Goal: Task Accomplishment & Management: Manage account settings

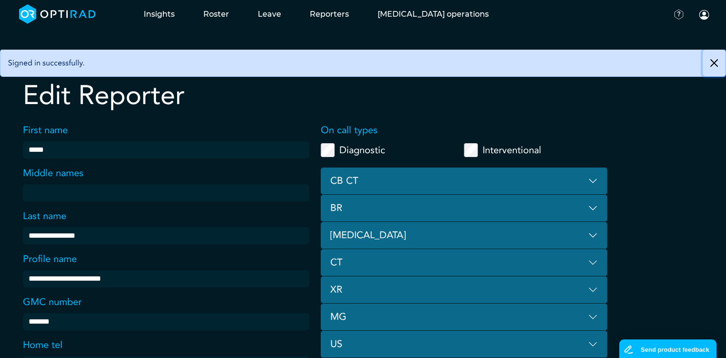
click at [718, 66] on button "Close" at bounding box center [714, 63] width 23 height 27
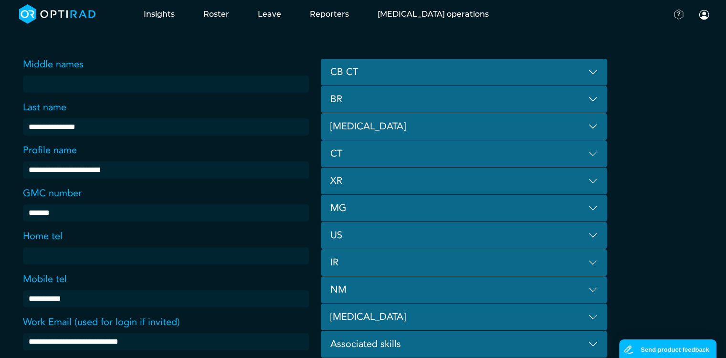
scroll to position [109, 0]
click at [593, 73] on button "CB CT" at bounding box center [464, 72] width 286 height 27
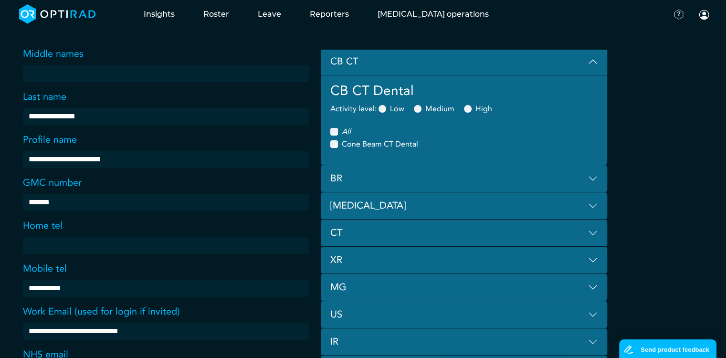
scroll to position [118, 0]
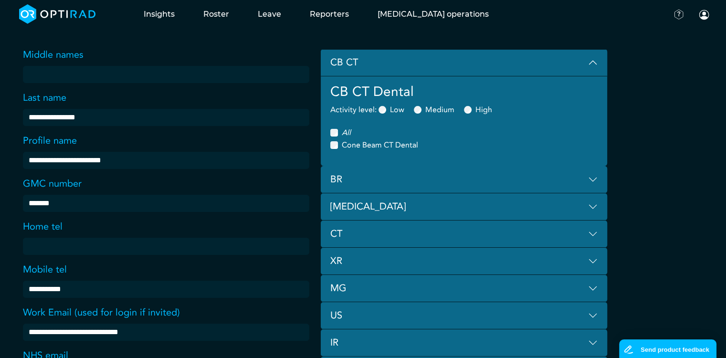
click at [594, 62] on button "CB CT" at bounding box center [464, 62] width 286 height 27
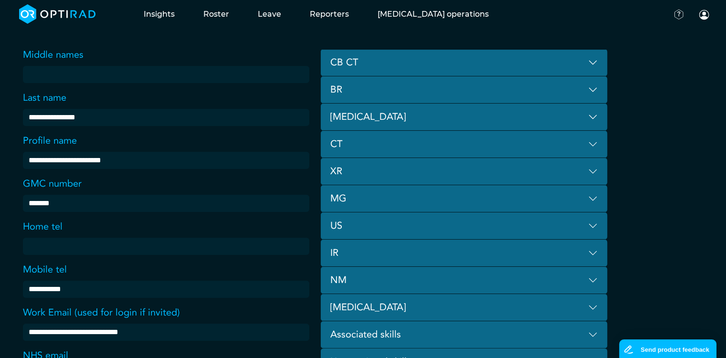
click at [597, 93] on button "BR" at bounding box center [464, 89] width 286 height 27
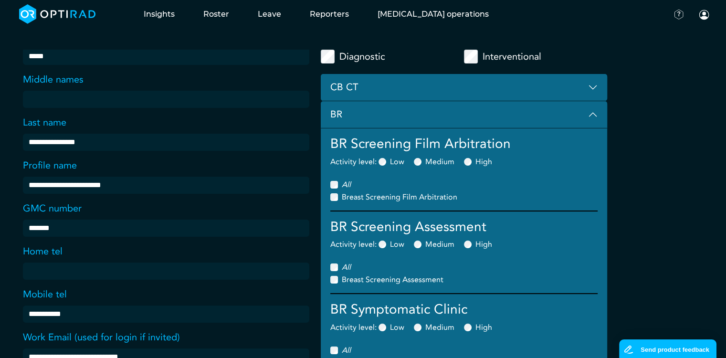
scroll to position [76, 0]
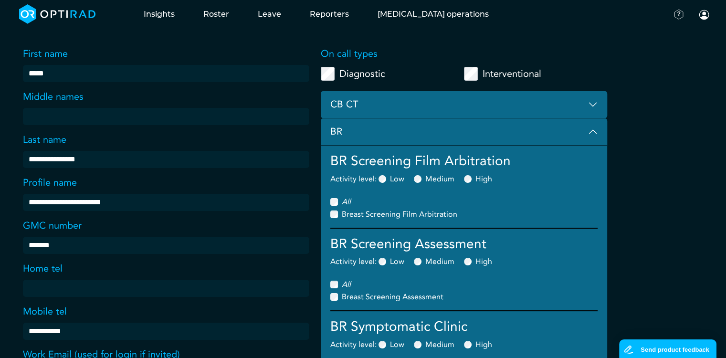
click at [588, 134] on button "BR" at bounding box center [464, 131] width 286 height 27
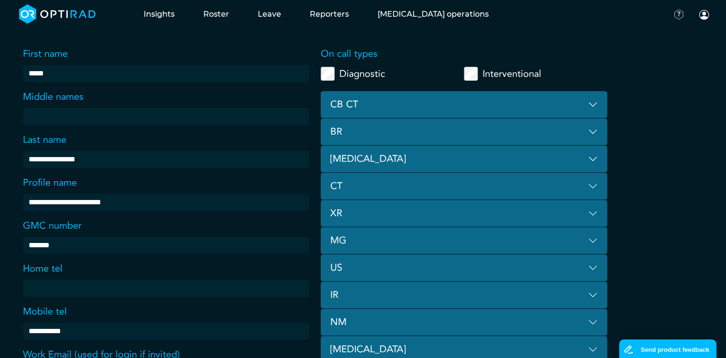
click at [595, 166] on button "[MEDICAL_DATA]" at bounding box center [464, 159] width 286 height 27
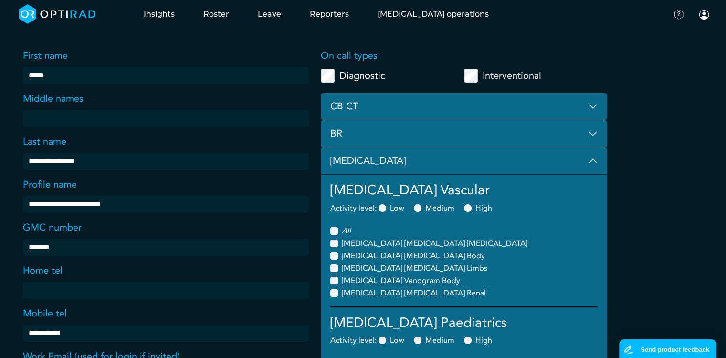
scroll to position [75, 0]
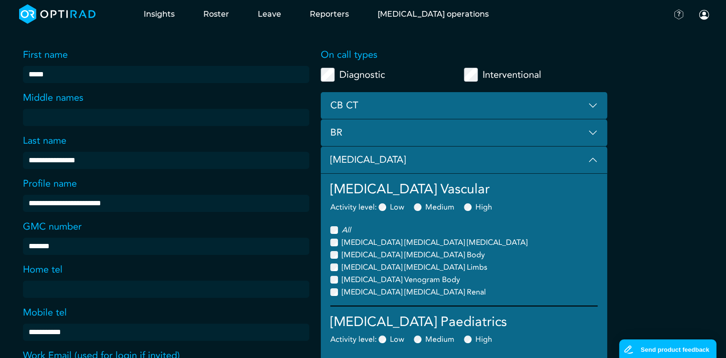
click at [595, 160] on button "[MEDICAL_DATA]" at bounding box center [464, 160] width 286 height 27
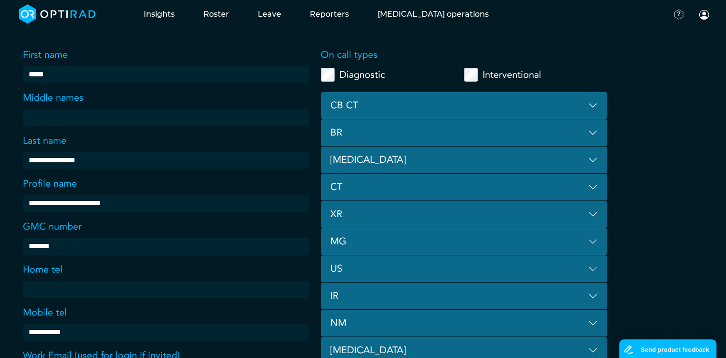
click at [511, 184] on button "CT" at bounding box center [464, 187] width 286 height 27
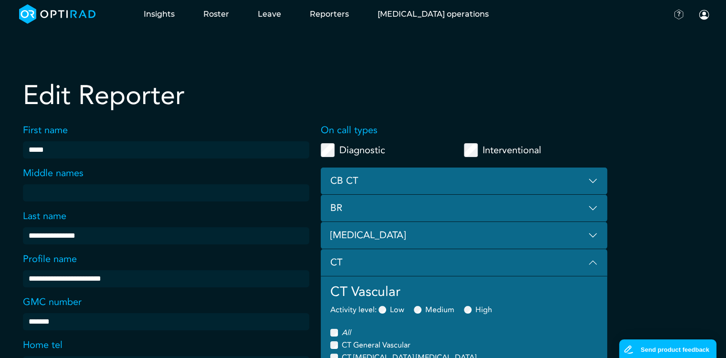
scroll to position [0, 0]
click at [591, 263] on button "CT" at bounding box center [464, 262] width 286 height 27
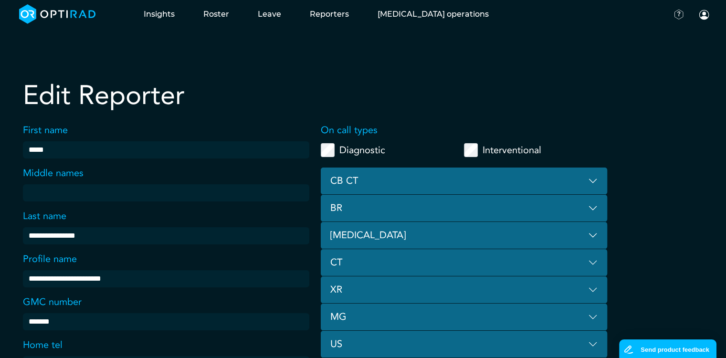
click at [595, 288] on button "XR" at bounding box center [464, 289] width 286 height 27
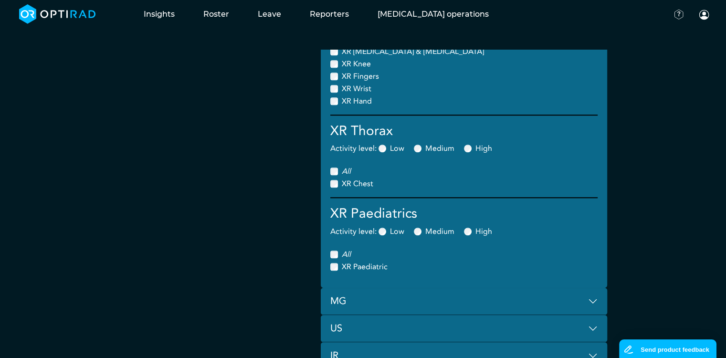
scroll to position [780, 0]
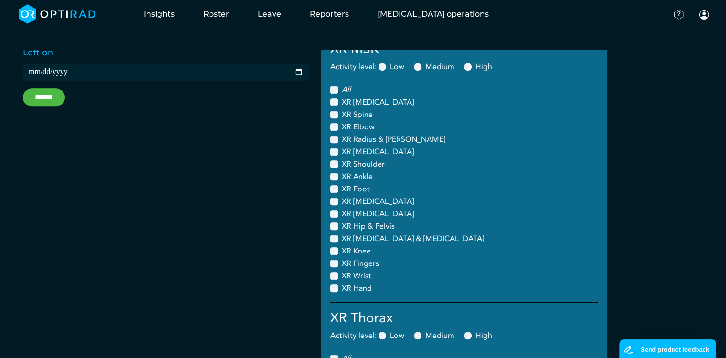
click at [433, 198] on div "XR [MEDICAL_DATA]" at bounding box center [463, 201] width 267 height 11
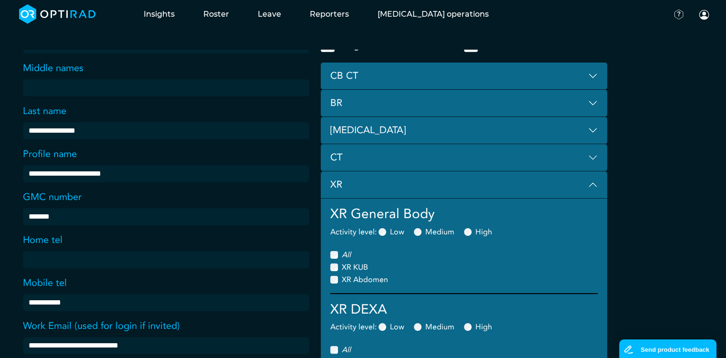
scroll to position [105, 0]
click at [598, 186] on button "XR" at bounding box center [464, 184] width 286 height 27
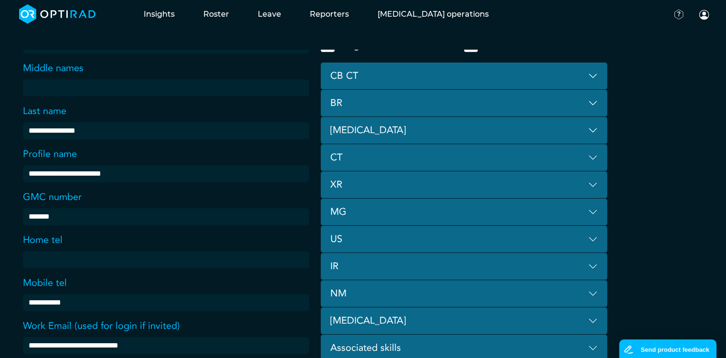
click at [535, 204] on button "MG" at bounding box center [464, 212] width 286 height 27
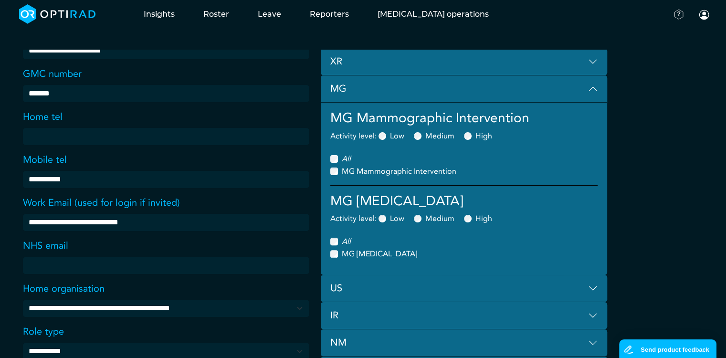
scroll to position [199, 0]
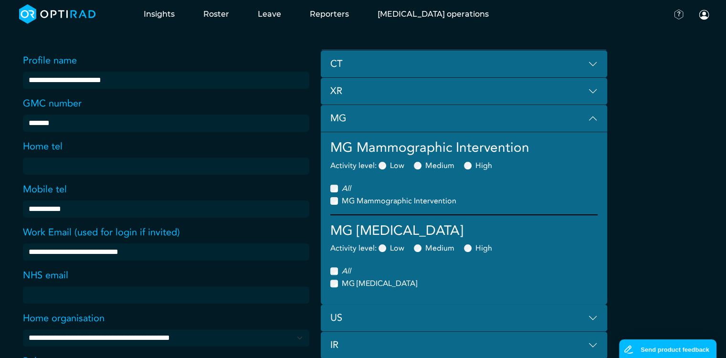
click at [593, 118] on button "MG" at bounding box center [464, 118] width 286 height 27
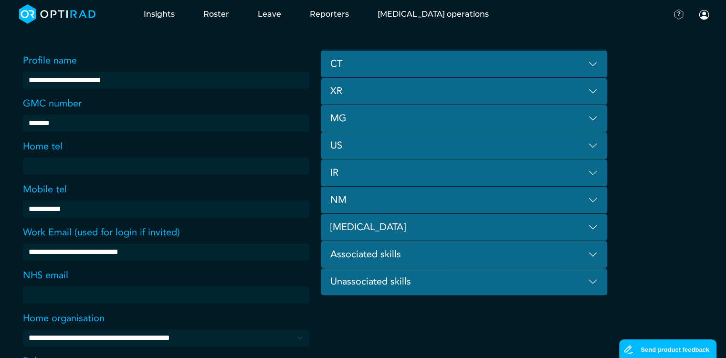
click at [586, 146] on button "US" at bounding box center [464, 145] width 286 height 27
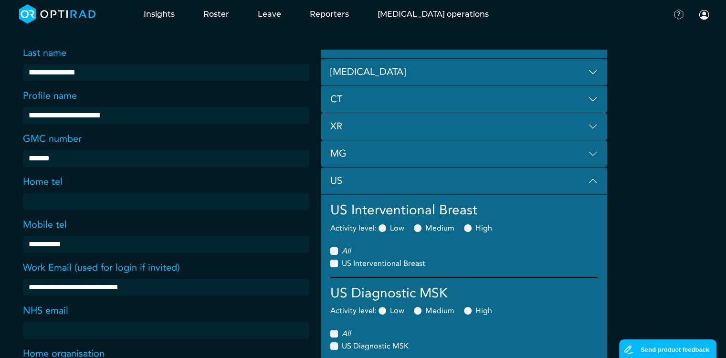
scroll to position [154, 0]
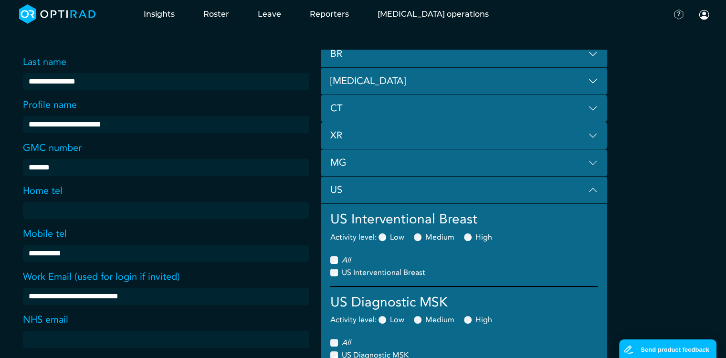
click at [350, 193] on button "US" at bounding box center [464, 190] width 286 height 27
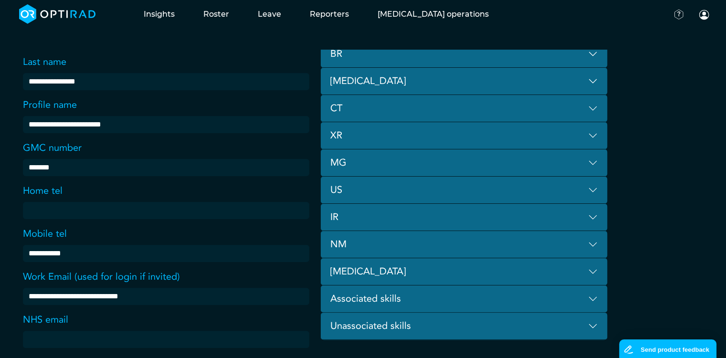
click at [356, 221] on button "IR" at bounding box center [464, 217] width 286 height 27
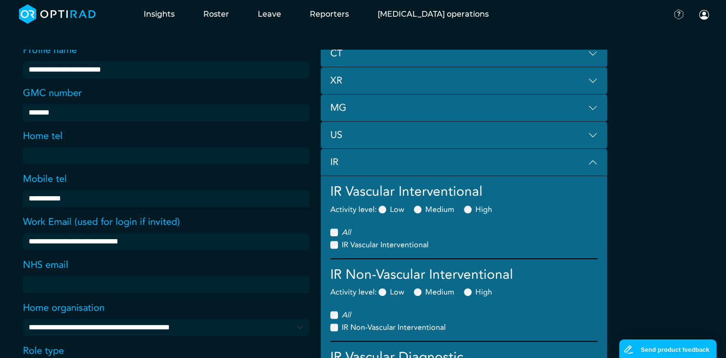
scroll to position [208, 0]
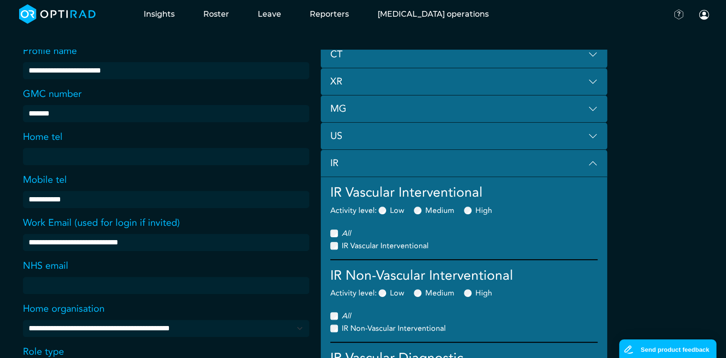
click at [362, 153] on button "IR" at bounding box center [464, 163] width 286 height 27
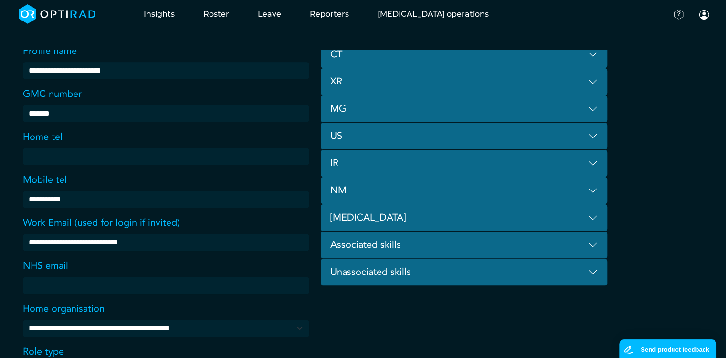
click at [361, 185] on button "NM" at bounding box center [464, 190] width 286 height 27
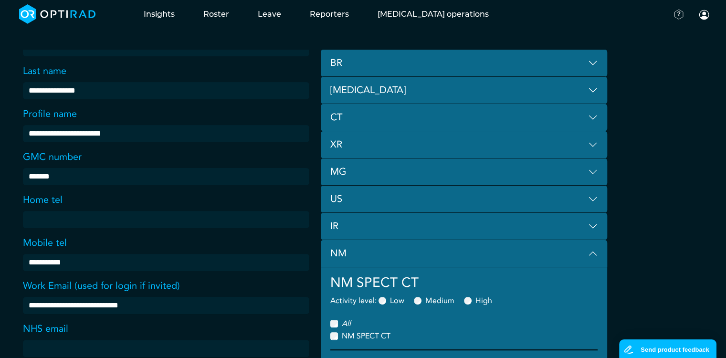
scroll to position [168, 0]
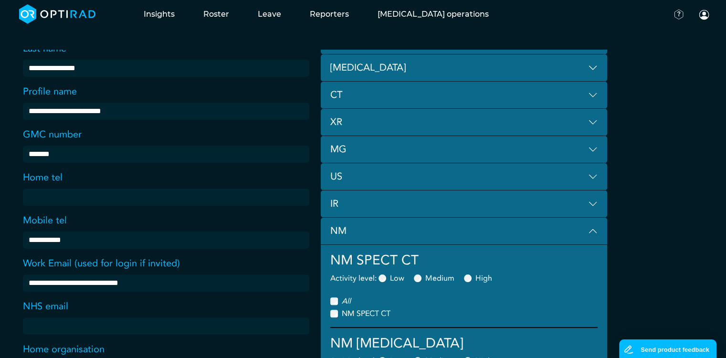
click at [597, 233] on button "NM" at bounding box center [464, 231] width 286 height 27
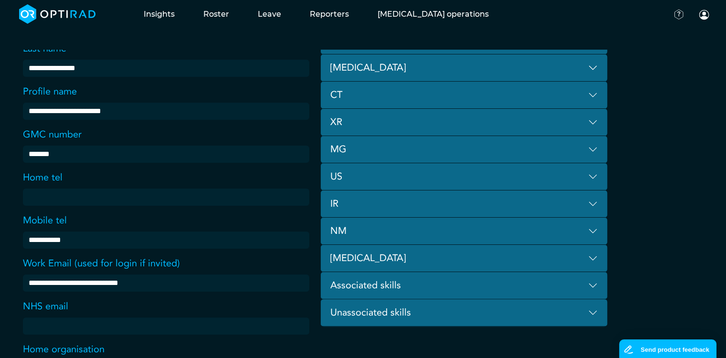
click at [597, 233] on button "NM" at bounding box center [464, 231] width 286 height 27
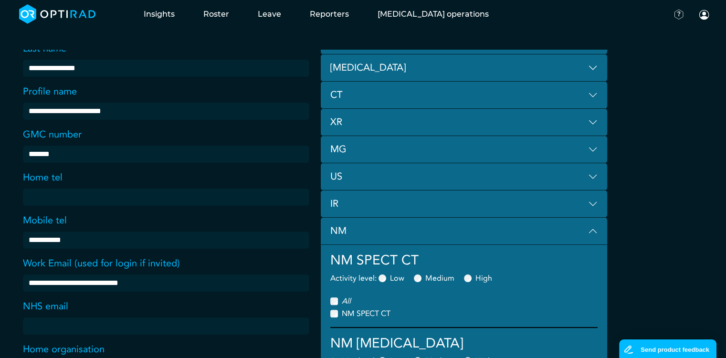
click at [597, 233] on button "NM" at bounding box center [464, 231] width 286 height 27
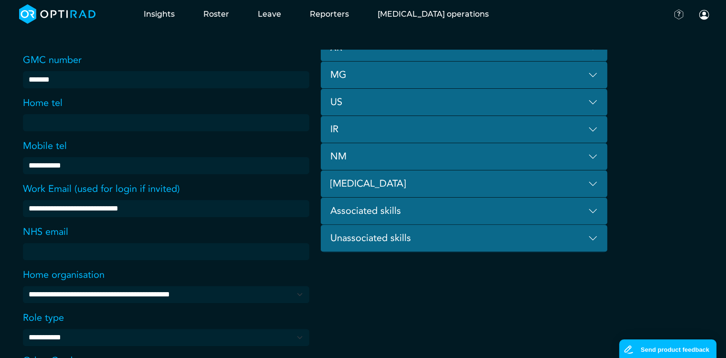
scroll to position [244, 0]
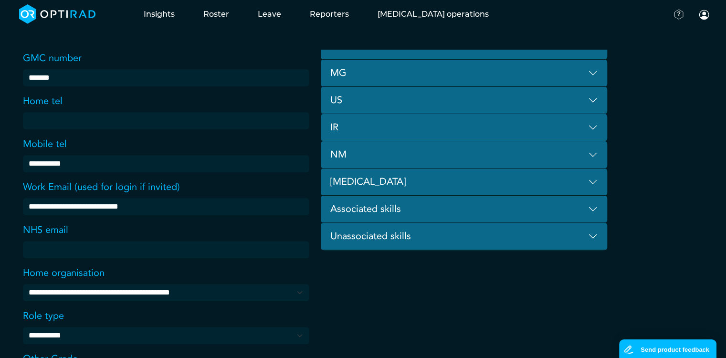
click at [599, 182] on button "[MEDICAL_DATA]" at bounding box center [464, 181] width 286 height 27
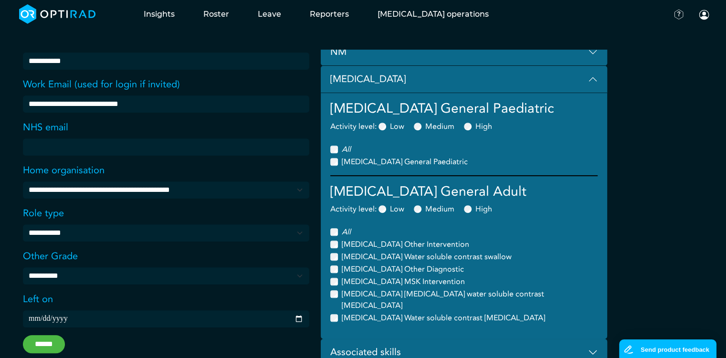
scroll to position [346, 0]
click at [595, 79] on button "[MEDICAL_DATA]" at bounding box center [464, 79] width 286 height 27
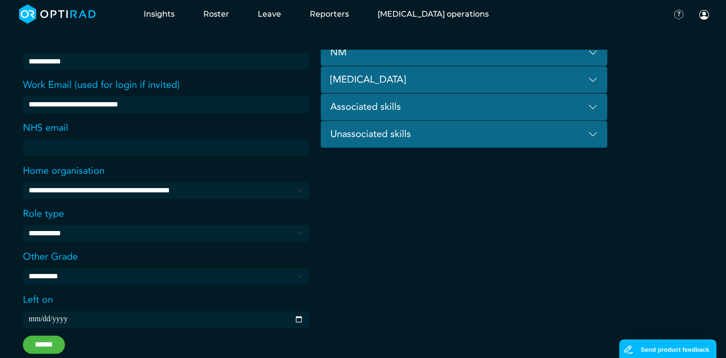
scroll to position [372, 0]
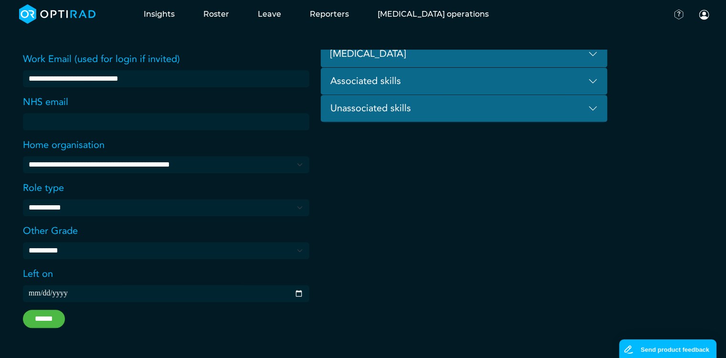
click at [46, 317] on input "******" at bounding box center [44, 319] width 42 height 18
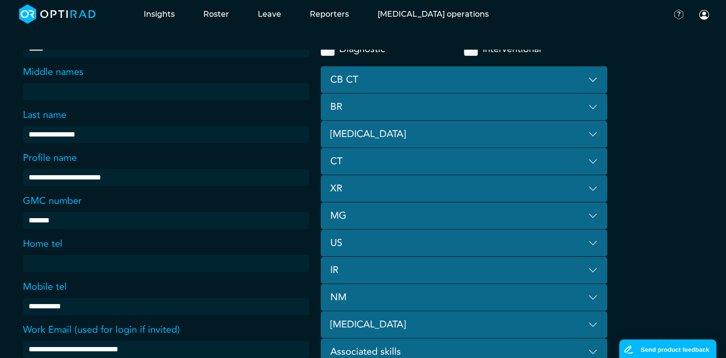
scroll to position [153, 0]
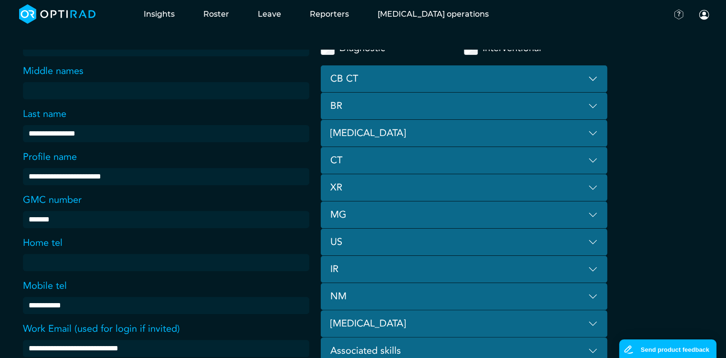
click at [407, 185] on button "XR" at bounding box center [464, 187] width 286 height 27
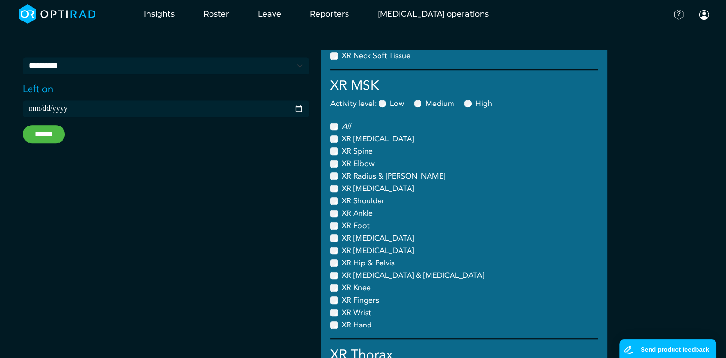
scroll to position [606, 0]
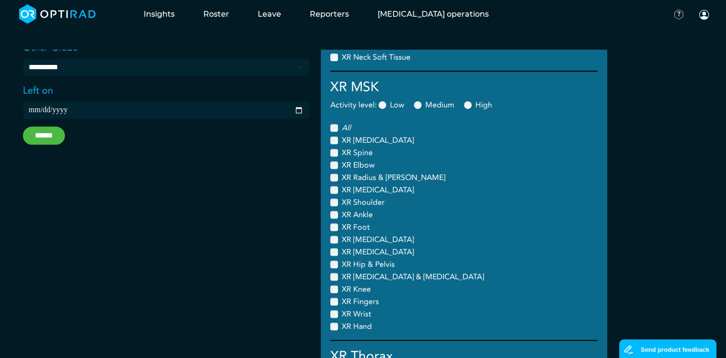
click at [43, 134] on input "******" at bounding box center [44, 135] width 42 height 18
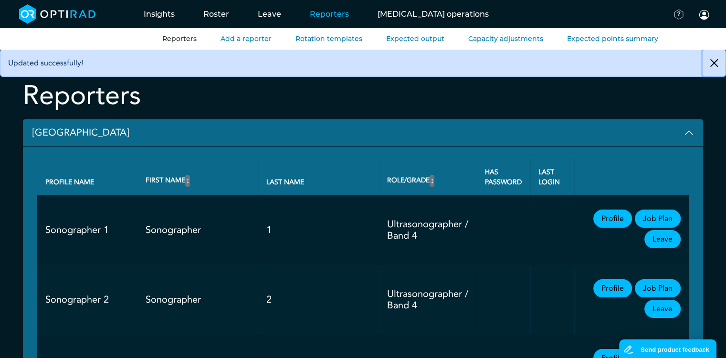
click at [716, 67] on button "Close" at bounding box center [714, 63] width 23 height 27
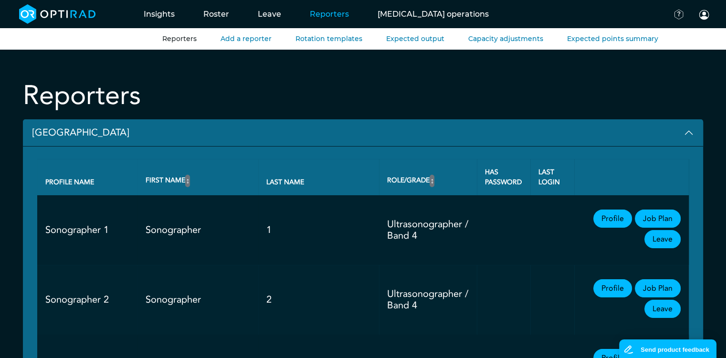
click at [62, 125] on button "Broomfield Hospital" at bounding box center [363, 132] width 680 height 27
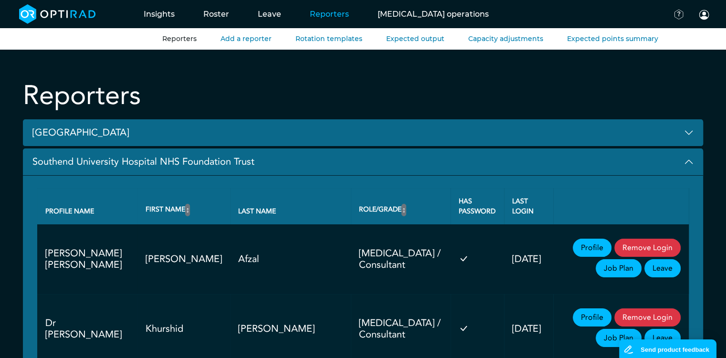
click at [65, 161] on button "Southend University Hospital NHS Foundation Trust" at bounding box center [363, 161] width 680 height 27
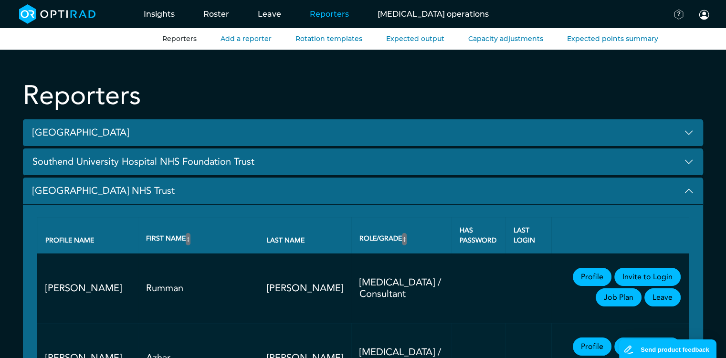
click at [68, 190] on button "Basildon University Hospital NHS Trust" at bounding box center [363, 191] width 680 height 27
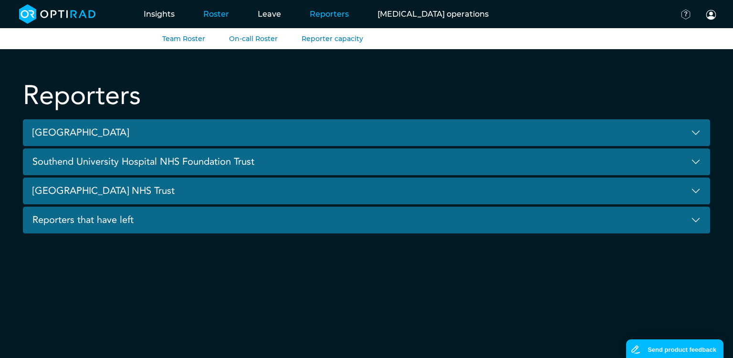
click at [222, 16] on link "Roster" at bounding box center [216, 14] width 54 height 38
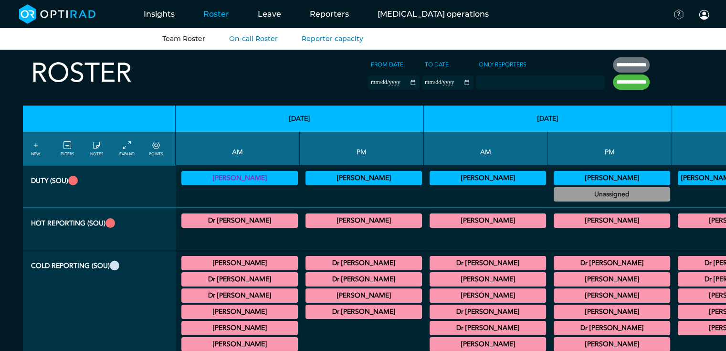
click at [333, 238] on div at bounding box center [362, 238] width 116 height 16
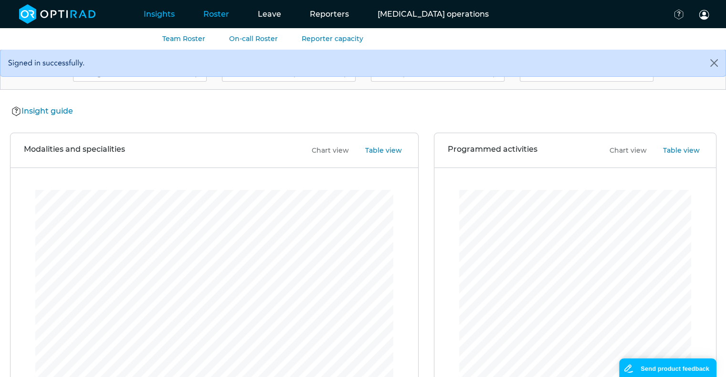
click at [220, 14] on link "Roster" at bounding box center [216, 14] width 54 height 38
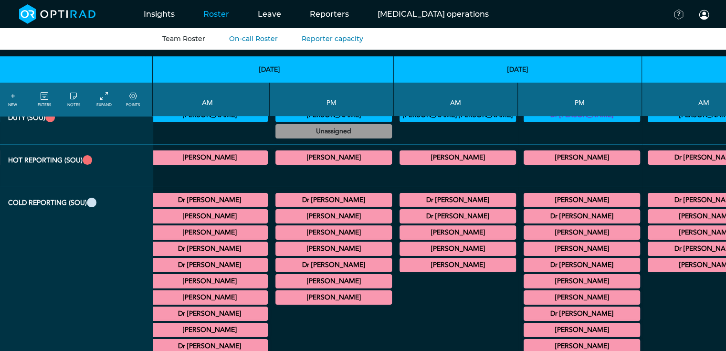
scroll to position [66, 278]
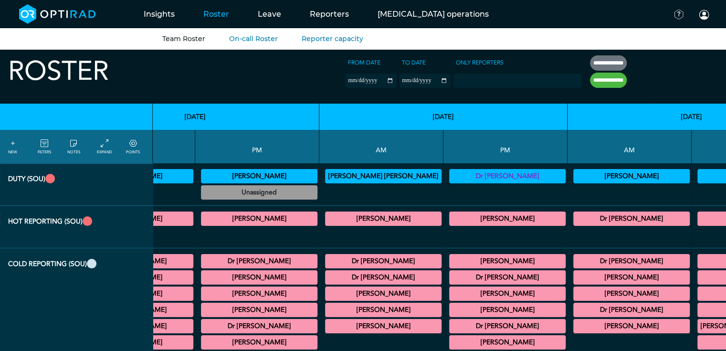
scroll to position [3, 353]
